Goal: Information Seeking & Learning: Find specific fact

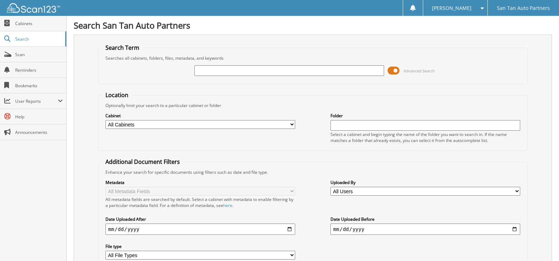
click at [267, 76] on div "Advanced Search" at bounding box center [313, 70] width 422 height 19
click at [266, 73] on input "text" at bounding box center [289, 70] width 190 height 11
type input "251709"
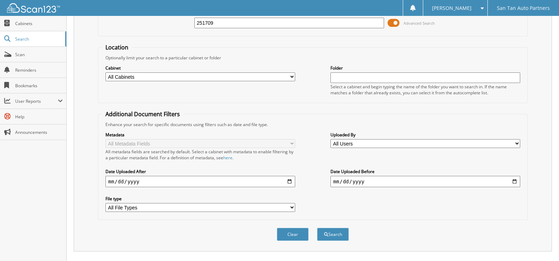
scroll to position [134, 0]
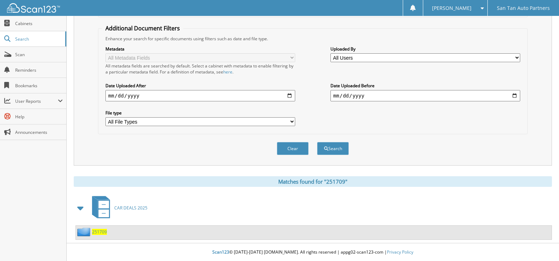
click at [96, 233] on span "251709" at bounding box center [99, 232] width 15 height 6
